Goal: Task Accomplishment & Management: Manage account settings

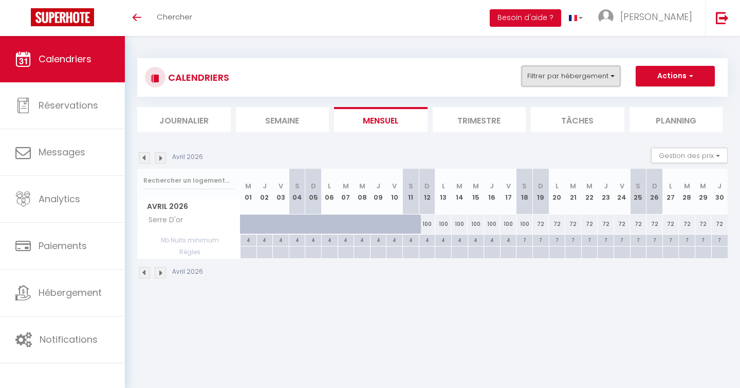
click at [595, 79] on button "Filtrer par hébergement" at bounding box center [571, 76] width 99 height 21
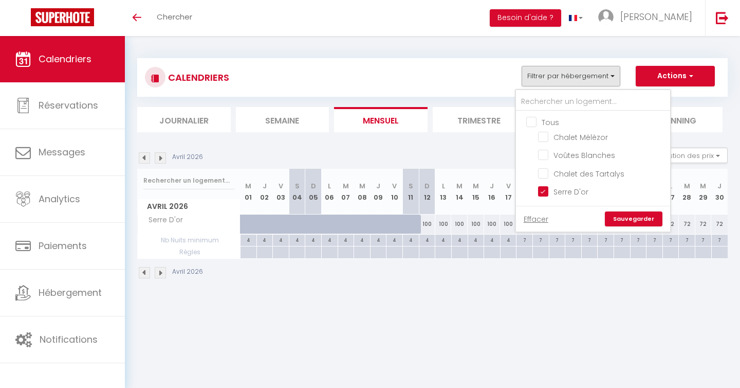
click at [535, 121] on input "Tous" at bounding box center [604, 121] width 154 height 10
checkbox input "true"
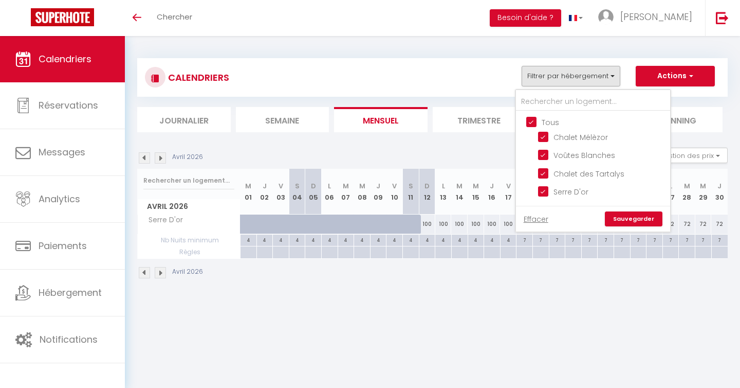
click at [623, 220] on link "Sauvegarder" at bounding box center [634, 218] width 58 height 15
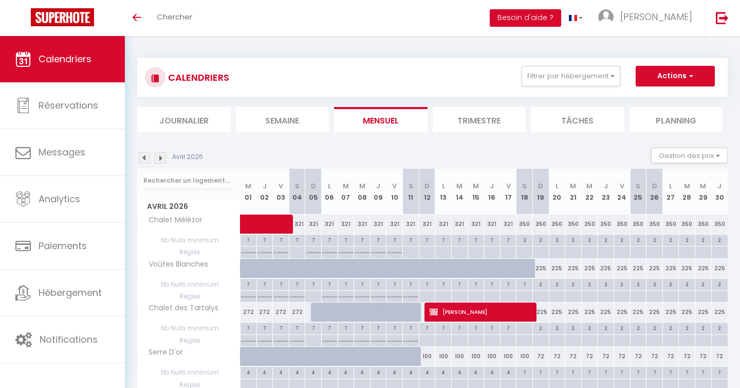
click at [160, 158] on img at bounding box center [160, 157] width 11 height 11
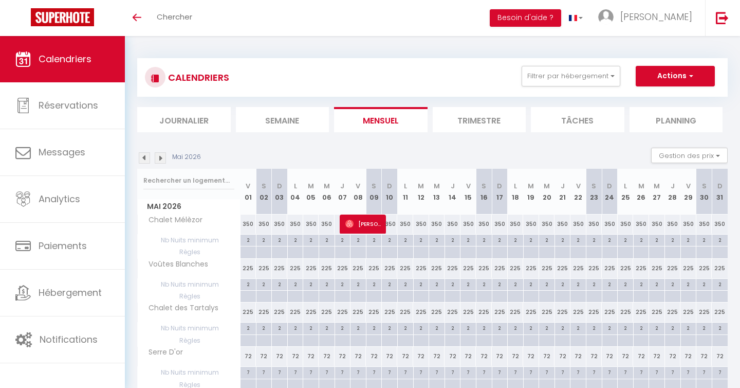
click at [160, 158] on img at bounding box center [160, 157] width 11 height 11
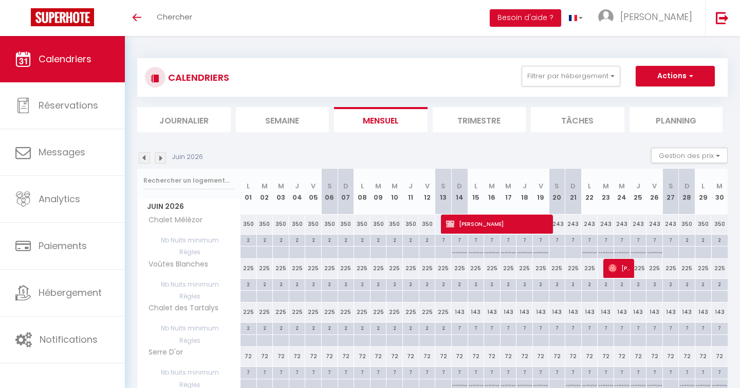
click at [160, 158] on img at bounding box center [160, 157] width 11 height 11
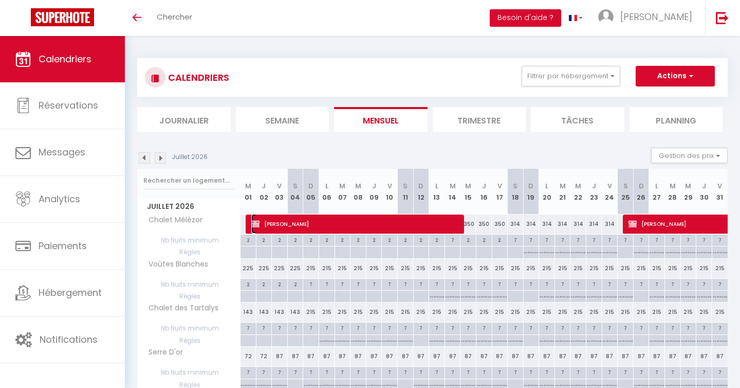
click at [324, 225] on span "[PERSON_NAME]" at bounding box center [357, 224] width 212 height 20
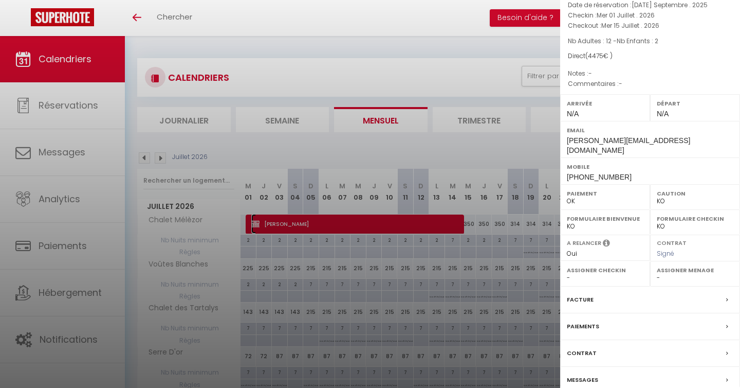
scroll to position [92, 0]
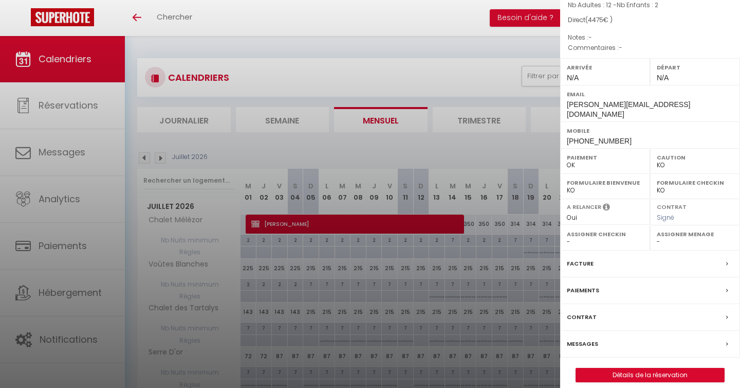
click at [586, 258] on label "Facture" at bounding box center [580, 263] width 27 height 11
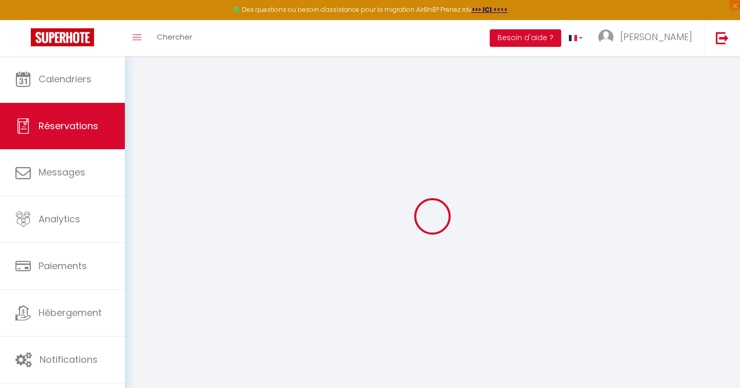
select select
checkbox input "false"
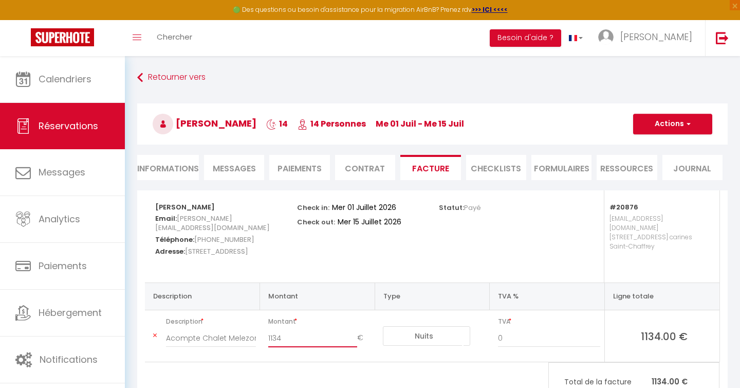
click at [299, 329] on input "1134" at bounding box center [312, 338] width 89 height 19
type input "1096.89"
click at [669, 124] on button "Actions" at bounding box center [672, 124] width 79 height 21
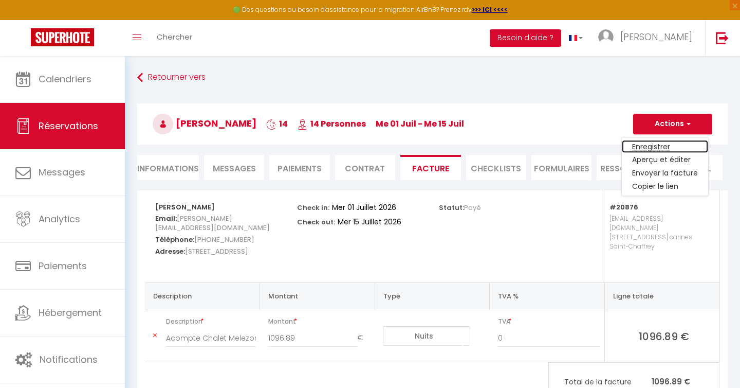
click at [653, 148] on link "Enregistrer" at bounding box center [665, 146] width 86 height 13
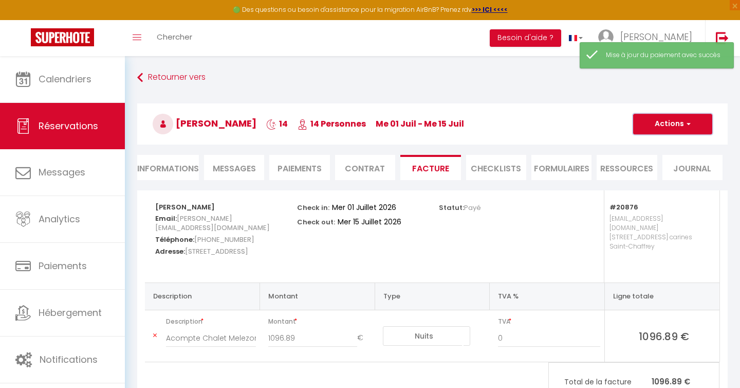
click at [677, 122] on button "Actions" at bounding box center [672, 124] width 79 height 21
click at [659, 160] on link "Aperçu et éditer" at bounding box center [665, 159] width 86 height 13
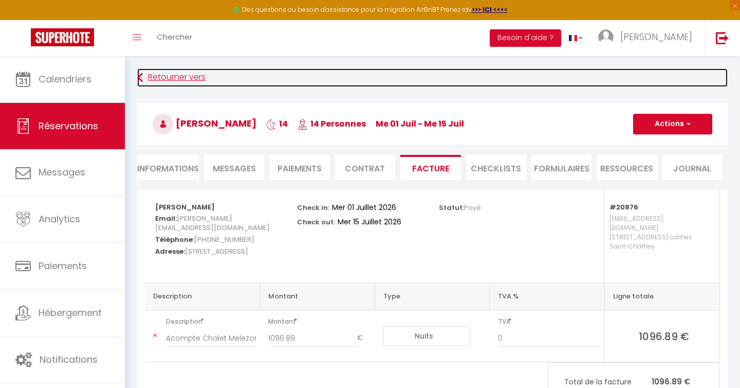
click at [164, 77] on link "Retourner vers" at bounding box center [432, 77] width 591 height 19
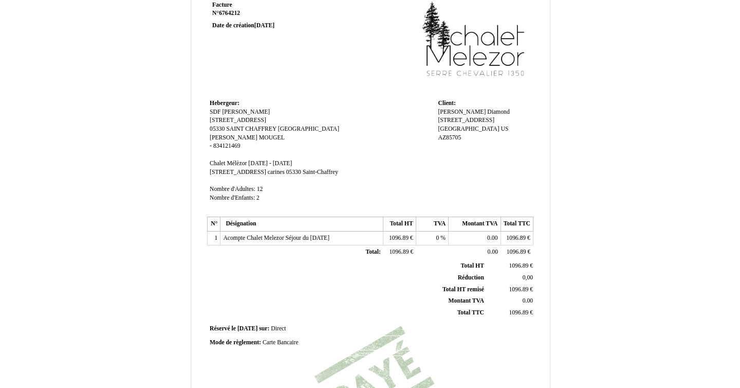
scroll to position [63, 0]
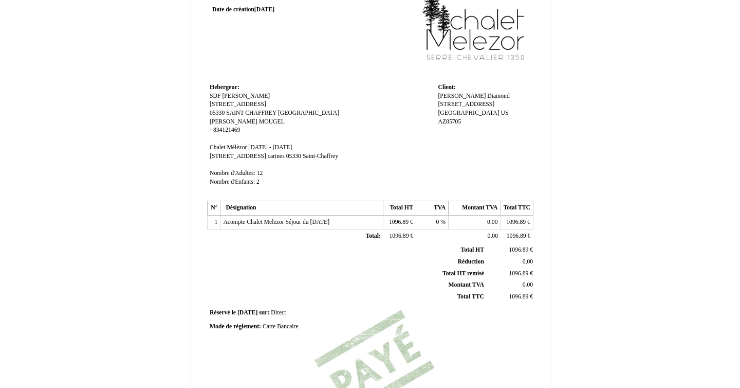
click at [285, 314] on span "Direct" at bounding box center [278, 312] width 15 height 7
click at [229, 314] on span "Réservé le" at bounding box center [223, 312] width 26 height 7
drag, startPoint x: 235, startPoint y: 316, endPoint x: 209, endPoint y: 316, distance: 25.7
click at [210, 316] on input "Réservé le" at bounding box center [270, 314] width 121 height 11
type input "Payé le"
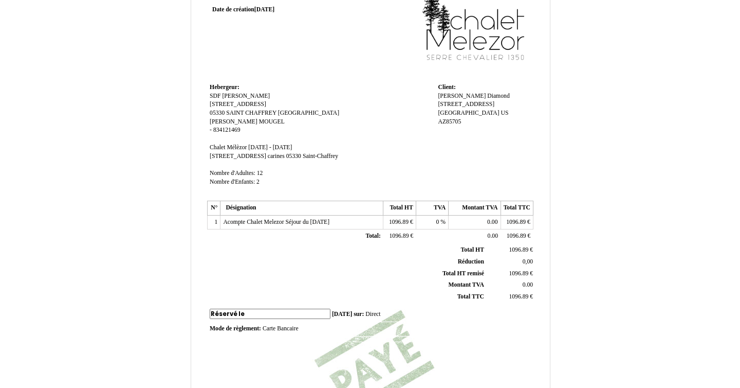
click at [312, 314] on td "Réservé le Réservé le [DATE] [DATE] sur: sur: Direct Direct" at bounding box center [370, 314] width 327 height 16
click at [249, 313] on span "[DATE]" at bounding box center [239, 312] width 20 height 7
type input "[DATE]"
click at [331, 314] on td "Payé le Payé le [DATE] [DATE] sur: sur: Direct Direct" at bounding box center [370, 313] width 327 height 14
click at [278, 311] on span "Direct" at bounding box center [270, 312] width 15 height 7
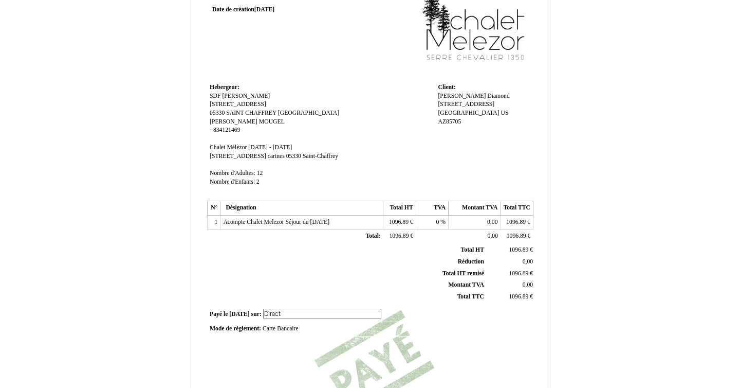
drag, startPoint x: 296, startPoint y: 312, endPoint x: 271, endPoint y: 315, distance: 24.9
click at [271, 315] on input "Direct" at bounding box center [322, 314] width 118 height 11
click at [387, 318] on td "Payé le Payé le [DATE] [DATE] sur: sur: Direct Direct" at bounding box center [370, 314] width 327 height 16
click at [286, 311] on td "Payé le Payé le [DATE] [DATE] sur: sur: Direct Direct" at bounding box center [370, 313] width 327 height 14
click at [278, 312] on span "Direct" at bounding box center [270, 312] width 15 height 7
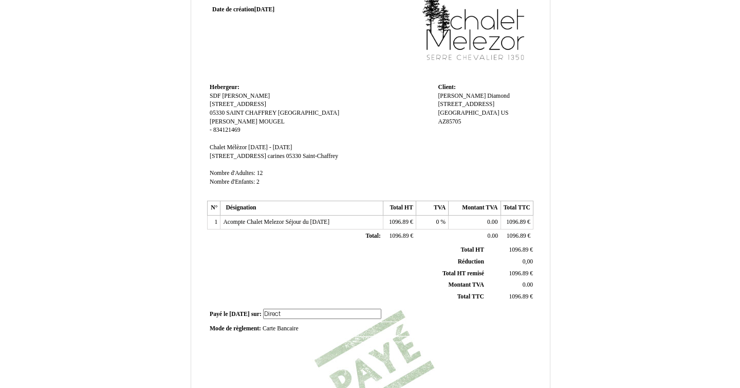
drag, startPoint x: 298, startPoint y: 316, endPoint x: 264, endPoint y: 319, distance: 33.6
click at [264, 319] on td "Payé le Payé le 2025-09-19 2025-09-19 sur: sur: Direct Direct" at bounding box center [370, 314] width 327 height 16
type input "D"
click at [317, 356] on div "Facture Facture N° 6764212 6764212 Date de création 16 September 2025 Hebergeur…" at bounding box center [371, 226] width 330 height 486
click at [278, 313] on span "Direct" at bounding box center [270, 312] width 15 height 7
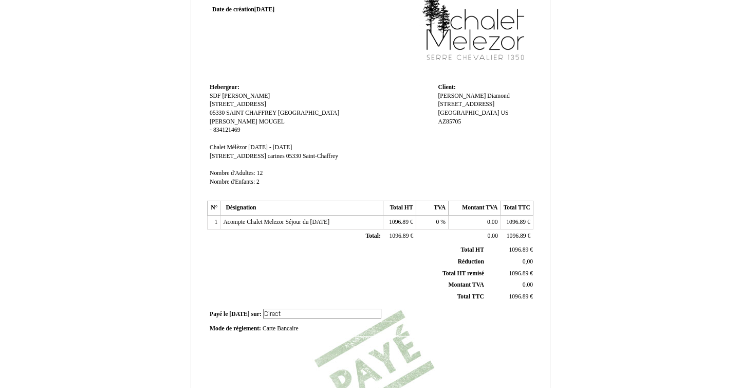
drag, startPoint x: 293, startPoint y: 314, endPoint x: 267, endPoint y: 316, distance: 25.3
click at [267, 316] on td "Payé le Payé le 2025-09-19 2025-09-19 sur: sur: Direct Direct" at bounding box center [370, 314] width 327 height 16
type input "Virement Stripe"
click at [287, 313] on input "Virement Stripe" at bounding box center [322, 314] width 118 height 11
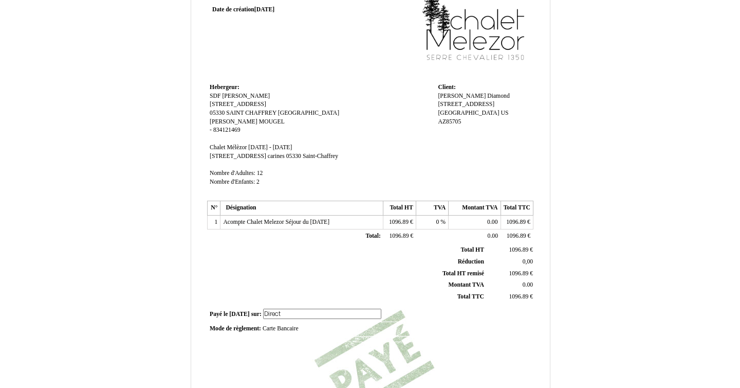
click at [306, 291] on th "Total TTC Total TTC" at bounding box center [348, 297] width 278 height 12
click at [278, 315] on span "Direct" at bounding box center [270, 312] width 15 height 7
click at [283, 315] on input "Direct" at bounding box center [322, 314] width 118 height 11
click at [323, 331] on div "Mode de règlement: Mode de règlement: Carte Bancaire Carte Bancaire" at bounding box center [370, 326] width 321 height 9
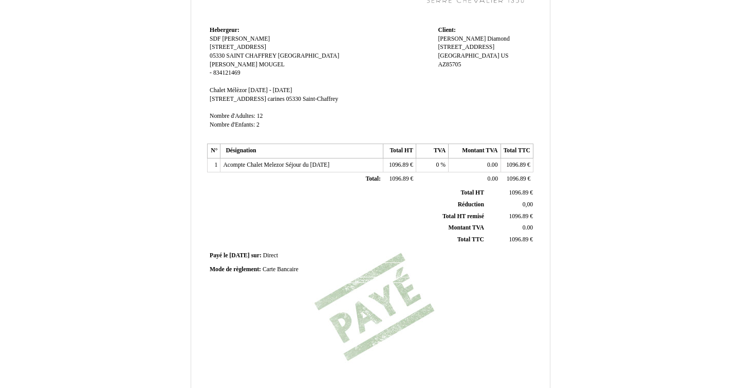
scroll to position [233, 0]
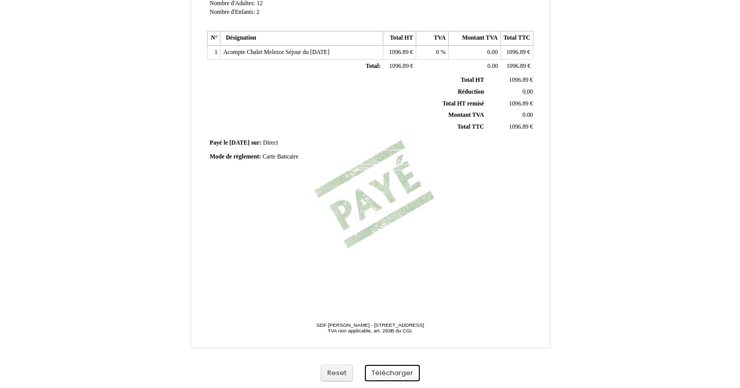
click at [390, 372] on button "Télécharger" at bounding box center [392, 373] width 55 height 17
